Goal: Task Accomplishment & Management: Manage account settings

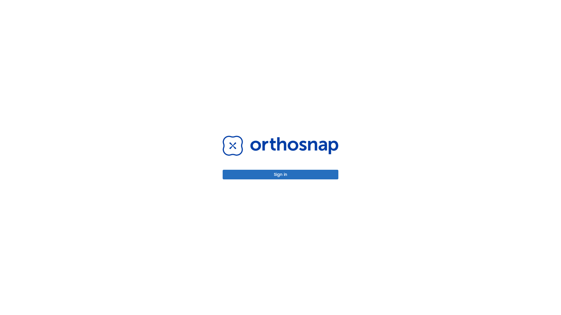
click at [280, 175] on button "Sign in" at bounding box center [280, 175] width 116 height 10
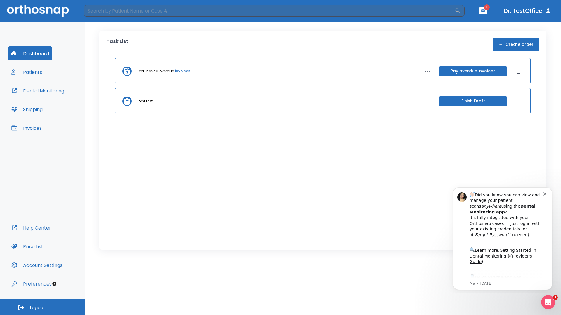
click at [42, 307] on span "Logout" at bounding box center [37, 308] width 15 height 6
